Goal: Task Accomplishment & Management: Complete application form

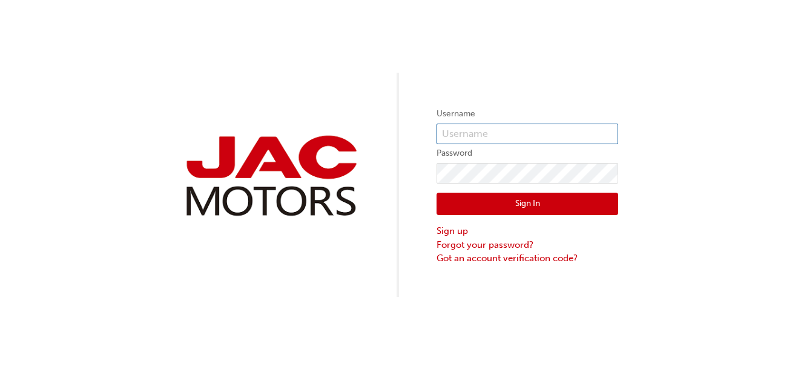
click at [502, 131] on input "text" at bounding box center [527, 133] width 182 height 21
paste input "NT988"
type input "NT988"
drag, startPoint x: 458, startPoint y: 249, endPoint x: 450, endPoint y: 243, distance: 10.3
click at [450, 243] on link "Forgot your password?" at bounding box center [527, 245] width 182 height 14
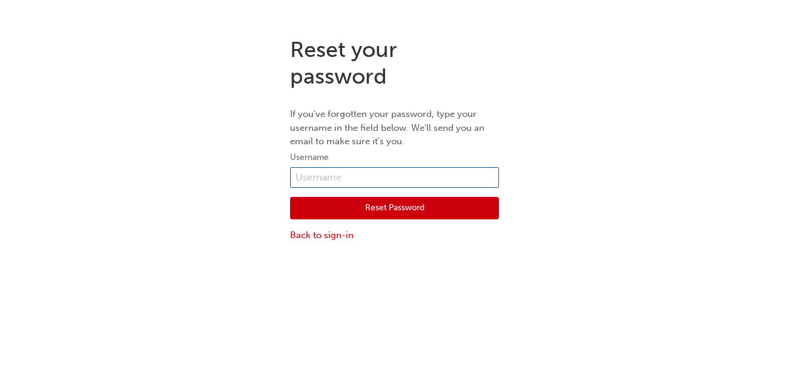
click at [338, 182] on input "text" at bounding box center [394, 177] width 209 height 21
paste input "NT988"
type input "NT988"
click at [423, 211] on button "Reset Password" at bounding box center [394, 208] width 209 height 23
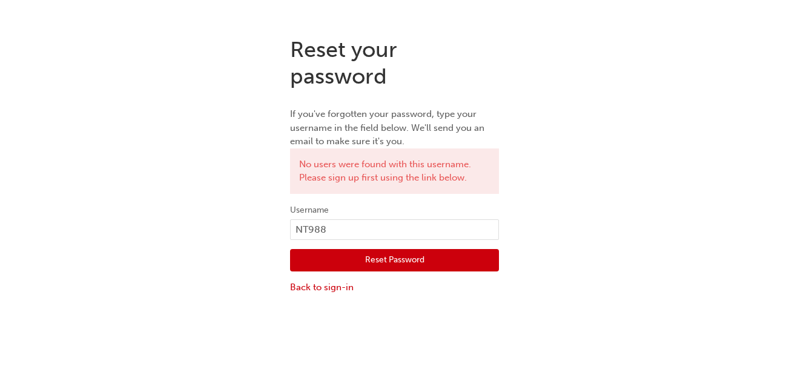
click at [653, 210] on div "Reset your password If you've forgotten your password, type your username in th…" at bounding box center [394, 165] width 789 height 276
click at [293, 280] on link "Back to sign-in" at bounding box center [394, 287] width 209 height 14
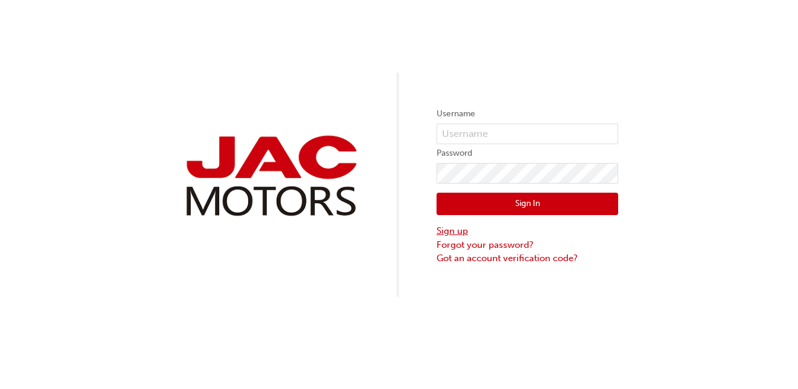
click at [445, 232] on link "Sign up" at bounding box center [527, 231] width 182 height 14
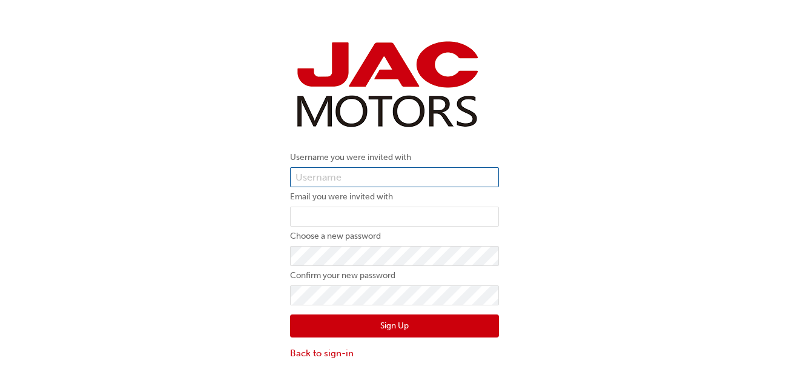
click at [363, 178] on input "text" at bounding box center [394, 177] width 209 height 21
paste input "NT988"
type input "NT988"
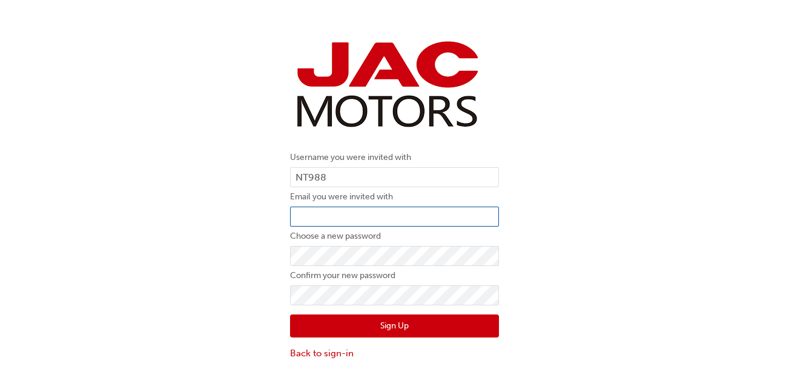
click at [347, 211] on input "email" at bounding box center [394, 216] width 209 height 21
paste input "Nicole.Thomas@pattersoncheney.com.au"
type input "Nicole.Thomas@pattersoncheney.com.au"
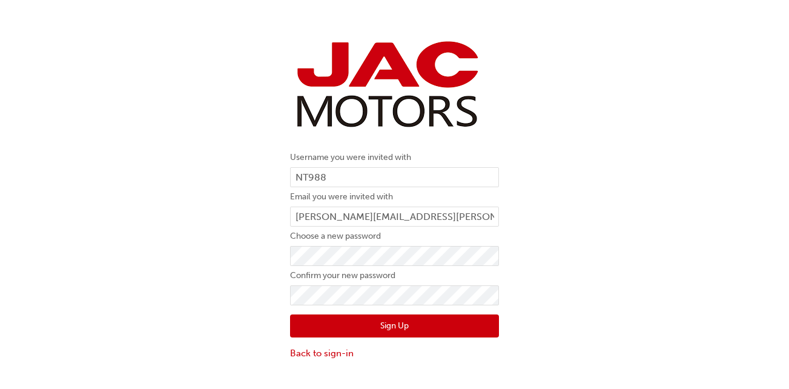
click at [257, 253] on div "Username you were invited with NT988 Email you were invited with Nicole.Thomas@…" at bounding box center [394, 197] width 789 height 341
click at [326, 281] on label "Confirm your new password" at bounding box center [394, 275] width 209 height 15
click at [432, 330] on button "Sign Up" at bounding box center [394, 325] width 209 height 23
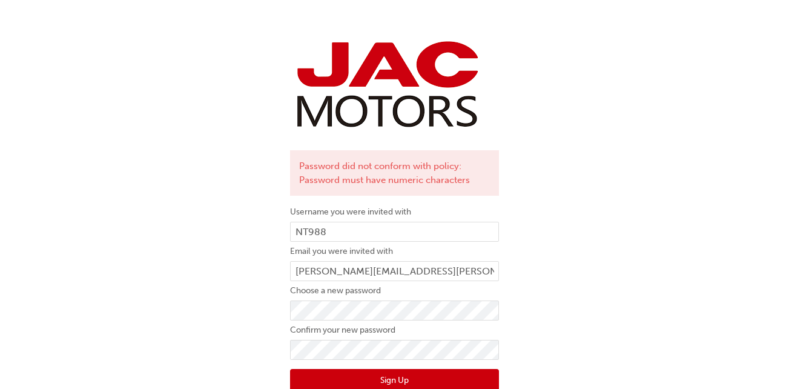
scroll to position [34, 0]
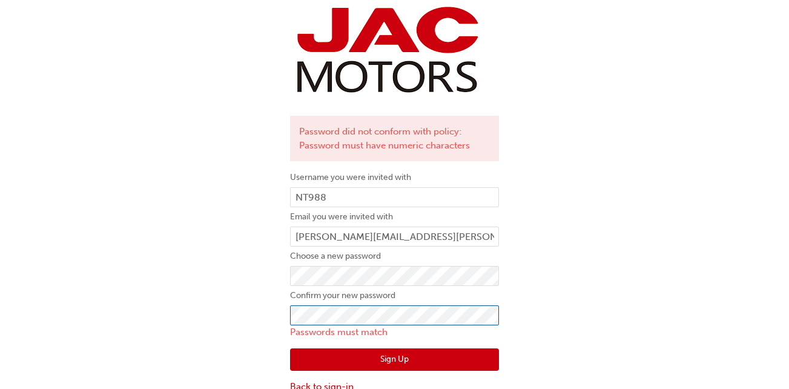
click at [234, 339] on div "Password did not conform with policy: Password must have numeric characters Use…" at bounding box center [394, 198] width 789 height 410
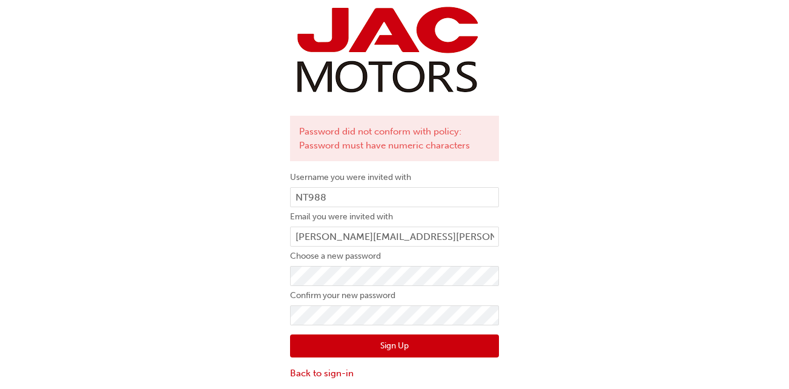
click at [418, 353] on button "Sign Up" at bounding box center [394, 345] width 209 height 23
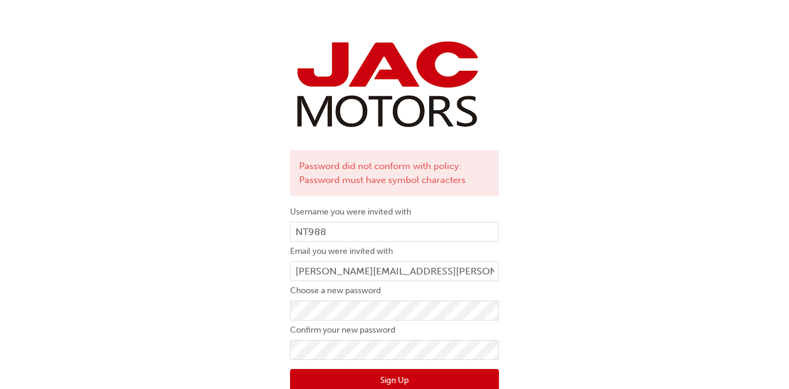
click at [393, 379] on button "Sign Up" at bounding box center [394, 380] width 209 height 23
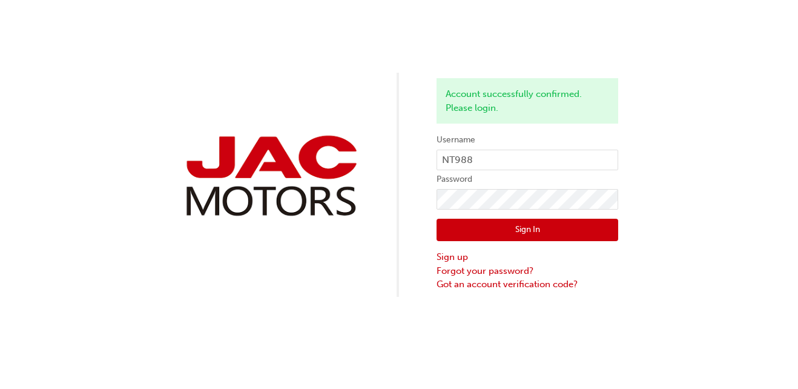
click at [540, 225] on button "Sign In" at bounding box center [527, 229] width 182 height 23
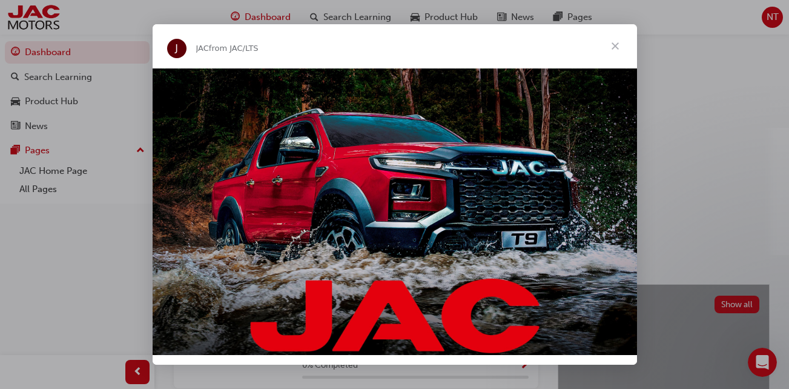
click at [614, 41] on span "Close" at bounding box center [615, 46] width 44 height 44
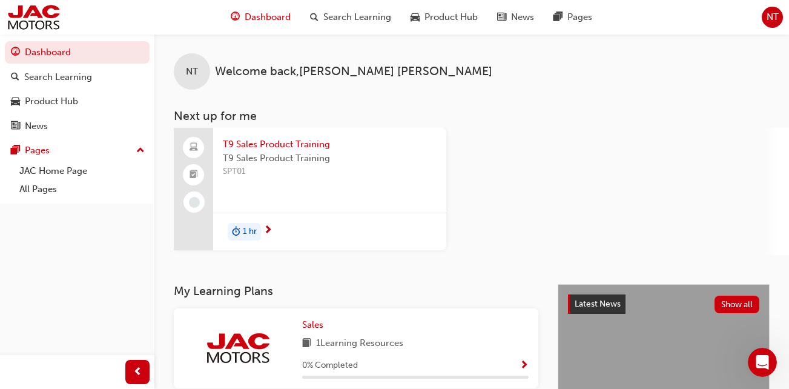
click at [536, 176] on div "T9 Sales Product Training T9 Sales Product Training SPT01 1 hr" at bounding box center [481, 191] width 615 height 127
click at [539, 206] on div "T9 Sales Product Training T9 Sales Product Training SPT01 1 hr" at bounding box center [481, 191] width 615 height 127
